Goal: Transaction & Acquisition: Book appointment/travel/reservation

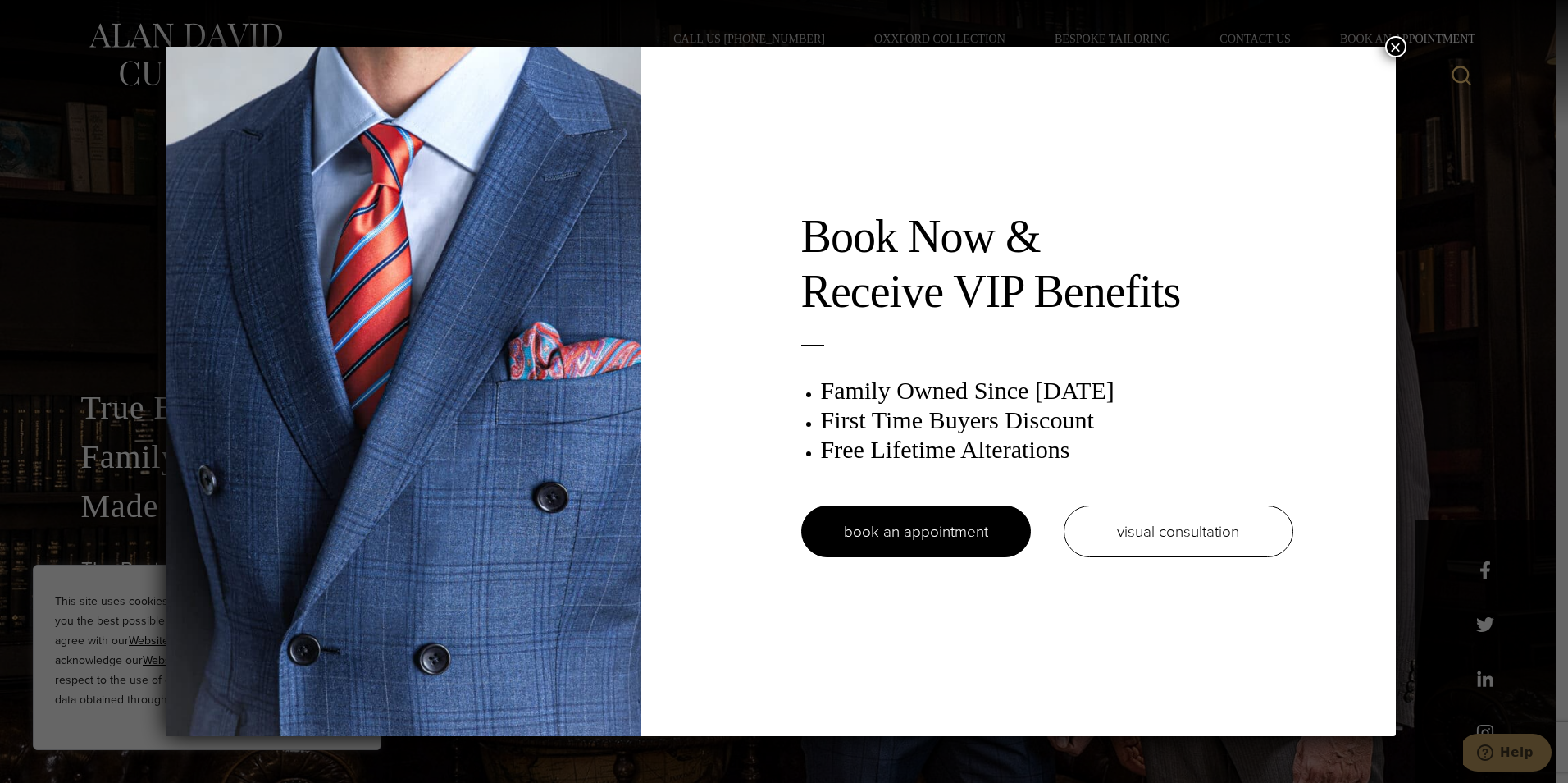
click at [1395, 46] on button "×" at bounding box center [1397, 47] width 22 height 22
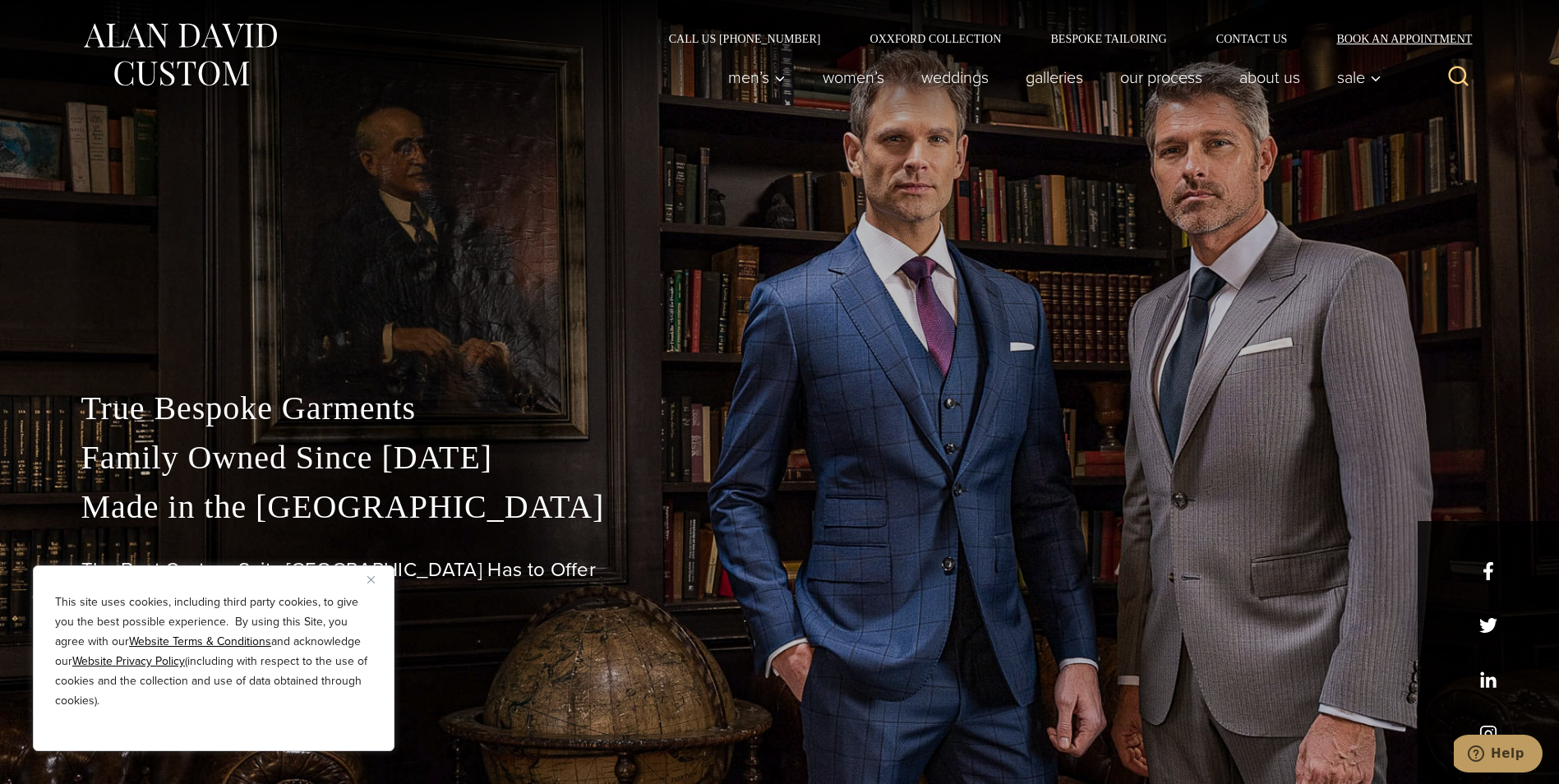
click at [1408, 42] on link "Book an Appointment" at bounding box center [1394, 38] width 166 height 12
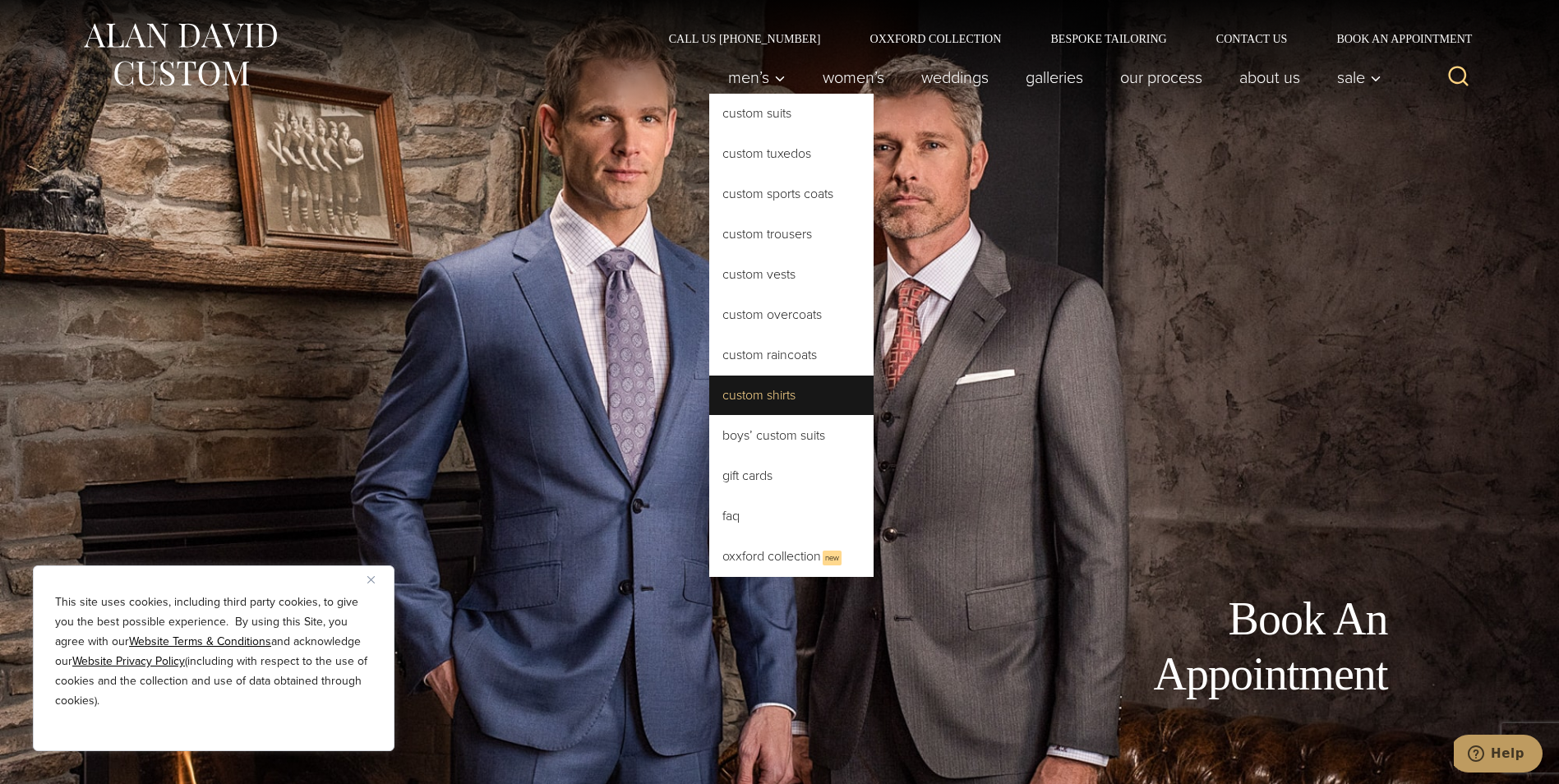
click at [796, 387] on link "Custom Shirts" at bounding box center [791, 395] width 165 height 39
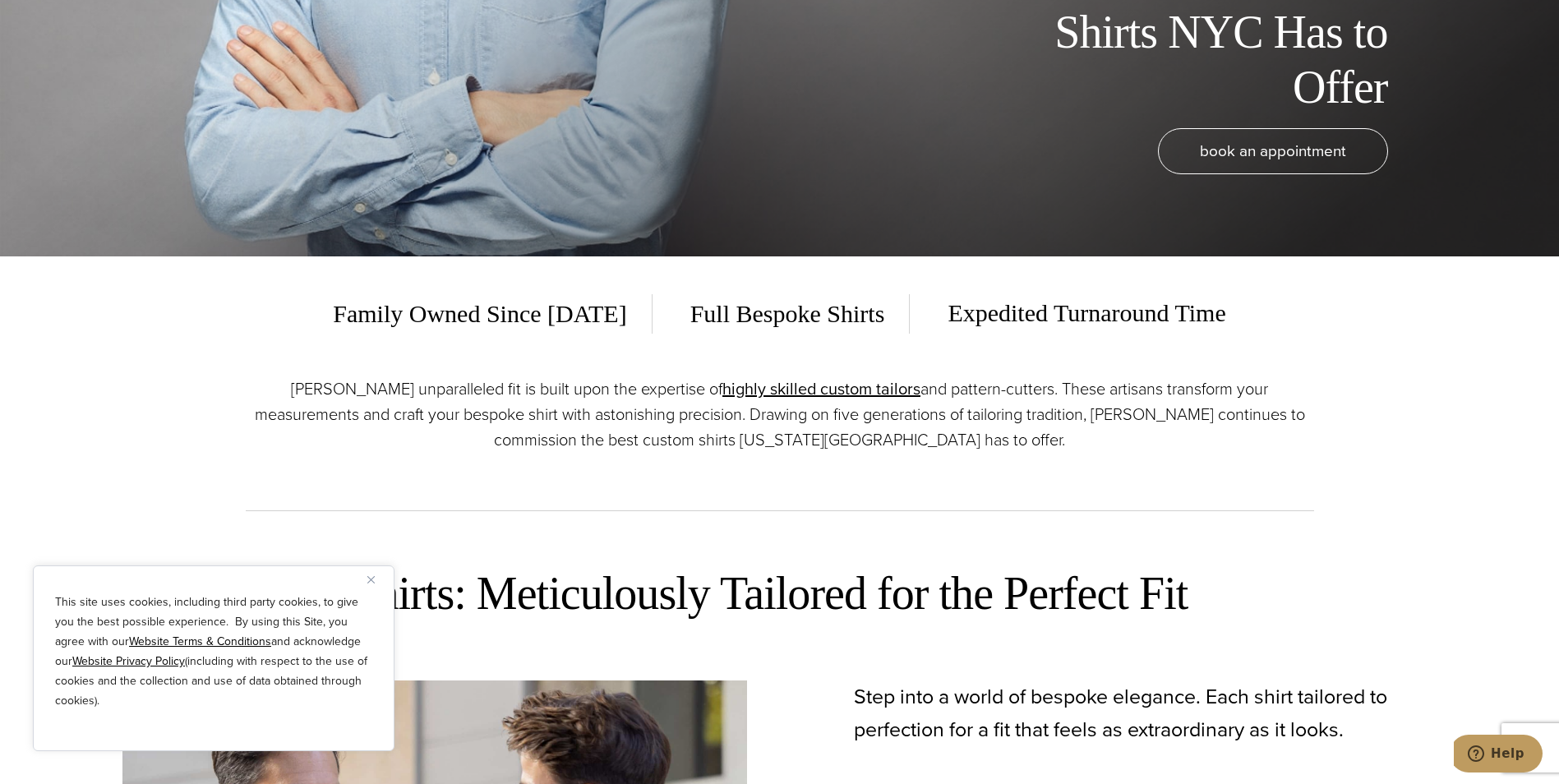
scroll to position [575, 0]
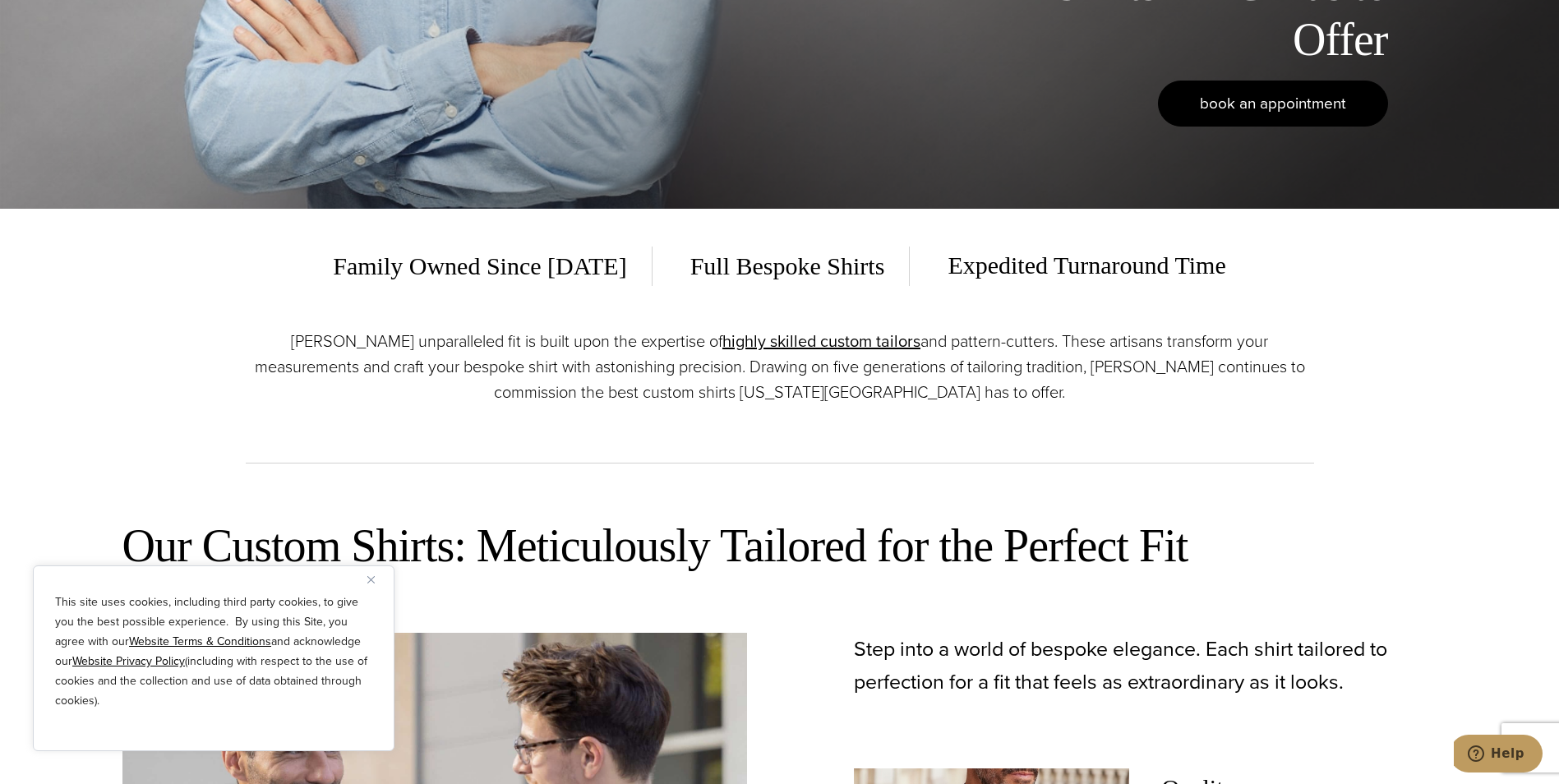
click at [1223, 88] on link "book an appointment" at bounding box center [1272, 104] width 230 height 46
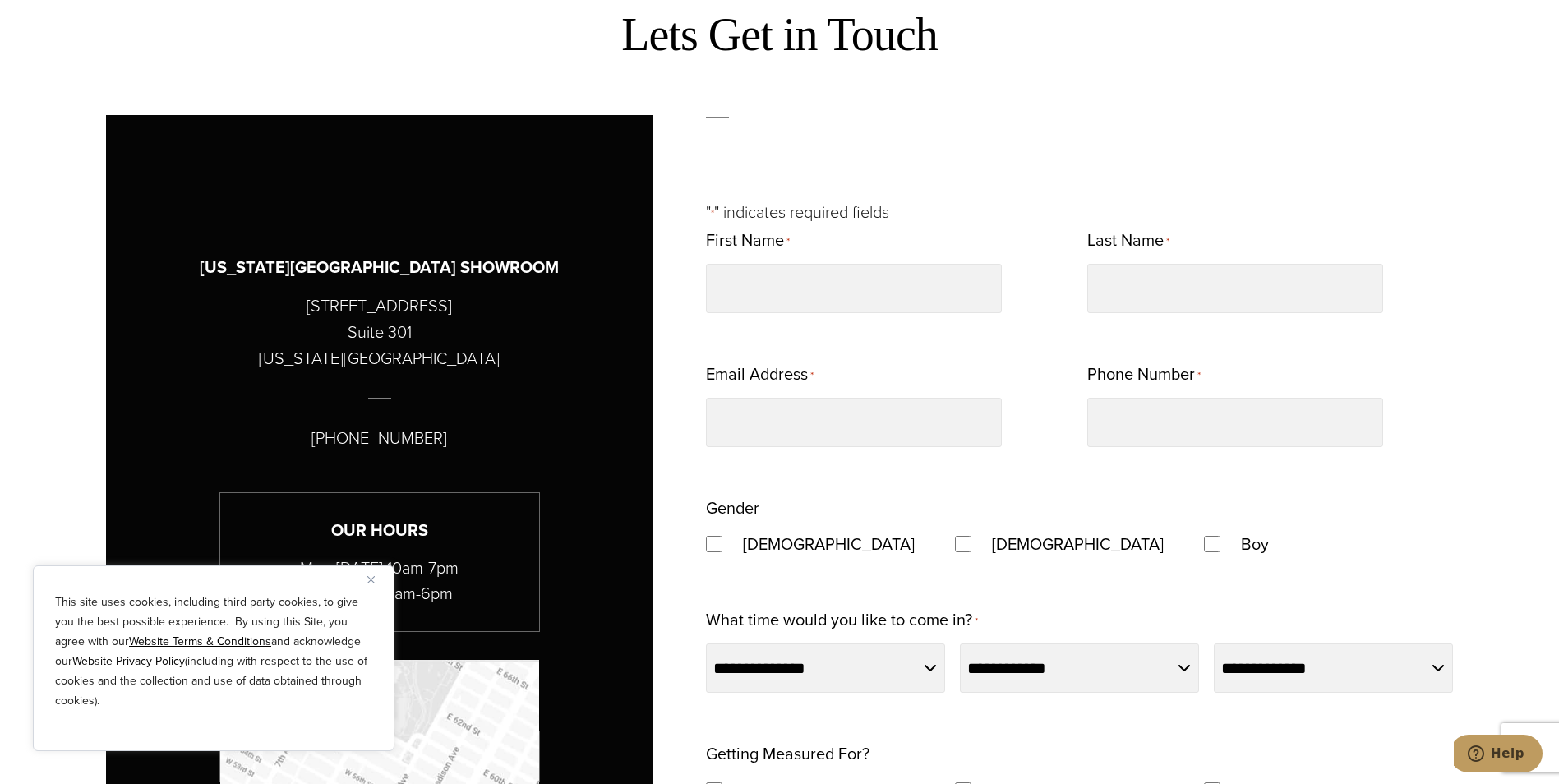
scroll to position [821, 0]
